Goal: Task Accomplishment & Management: Manage account settings

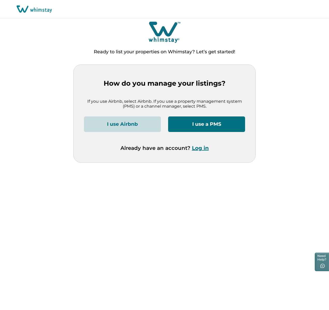
click at [34, 11] on icon at bounding box center [35, 10] width 2 height 4
click at [17, 10] on icon at bounding box center [34, 9] width 35 height 8
click at [207, 149] on button "Log in" at bounding box center [200, 148] width 17 height 6
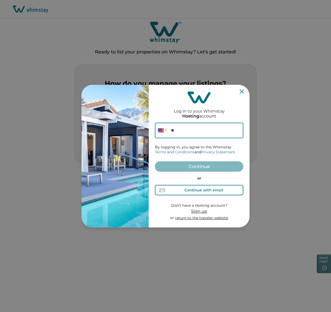
click at [215, 187] on button "Continue with email" at bounding box center [199, 190] width 89 height 10
click at [193, 133] on input at bounding box center [199, 130] width 89 height 16
paste input "**********"
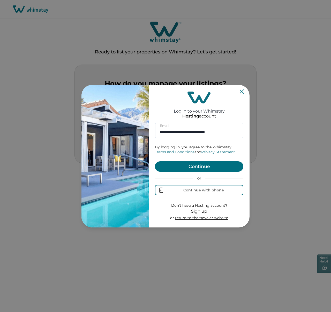
type input "**********"
click at [202, 166] on button "Continue" at bounding box center [199, 166] width 89 height 10
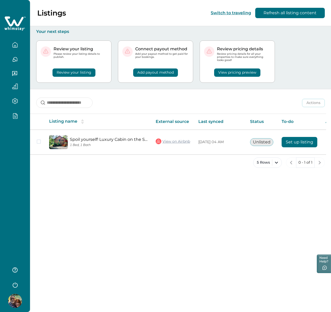
click at [18, 117] on button "button" at bounding box center [15, 116] width 22 height 6
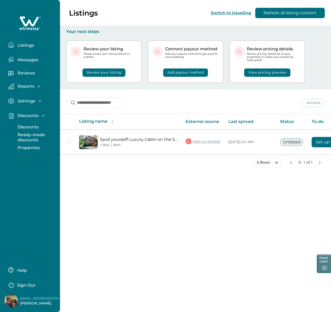
click at [26, 124] on button "Discounts" at bounding box center [36, 127] width 48 height 10
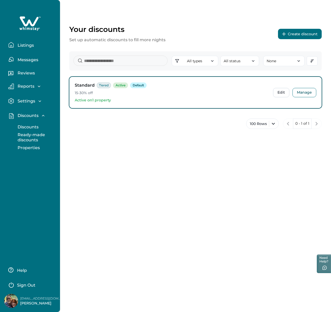
click at [301, 31] on button "Create discount" at bounding box center [300, 34] width 44 height 10
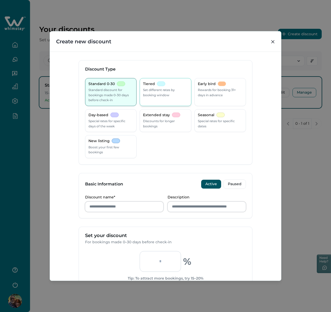
click at [162, 102] on div "Tiered Set different rates by booking window" at bounding box center [166, 92] width 52 height 28
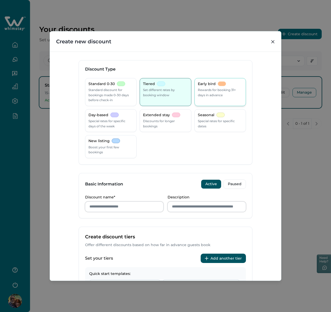
click at [212, 100] on div "Early bird Rewards for booking 31+ days in advance" at bounding box center [221, 92] width 52 height 28
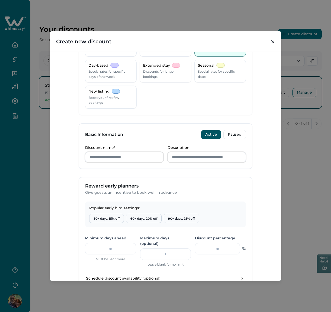
scroll to position [12, 0]
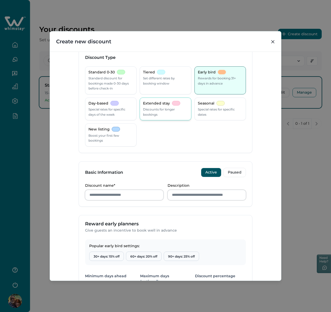
click at [170, 114] on p "Discounts for longer bookings" at bounding box center [165, 112] width 45 height 10
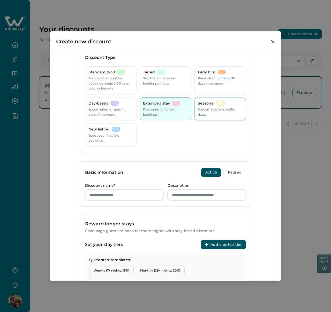
click at [231, 113] on p "Special rates for specific dates" at bounding box center [220, 112] width 45 height 10
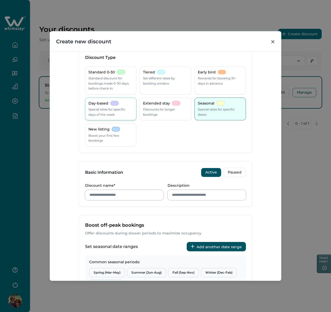
click at [103, 110] on p "Special rates for specific days of the week" at bounding box center [111, 112] width 45 height 10
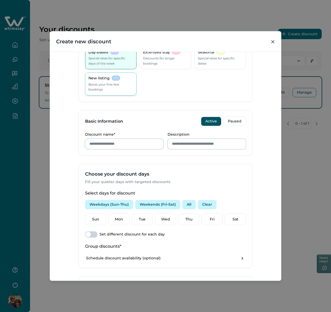
click at [124, 85] on p "Boost your first few bookings" at bounding box center [111, 87] width 45 height 10
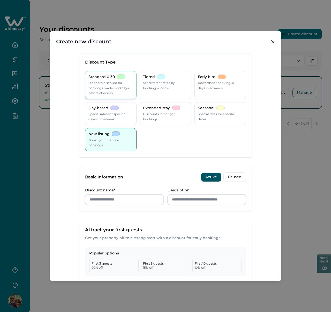
click at [122, 79] on div "Standard 0-30 Standard discount for bookings made 0-30 days before check-in" at bounding box center [111, 84] width 45 height 21
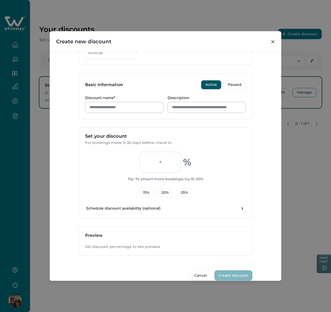
scroll to position [107, 0]
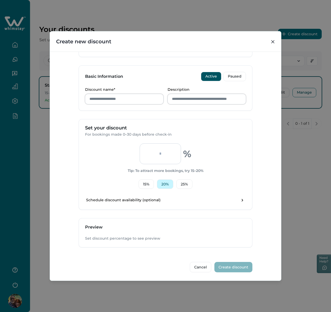
click at [166, 182] on button "20 %" at bounding box center [165, 183] width 16 height 9
type input "**"
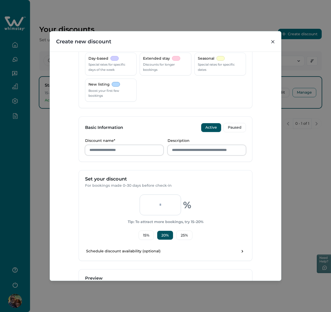
scroll to position [88, 0]
